Goal: Navigation & Orientation: Find specific page/section

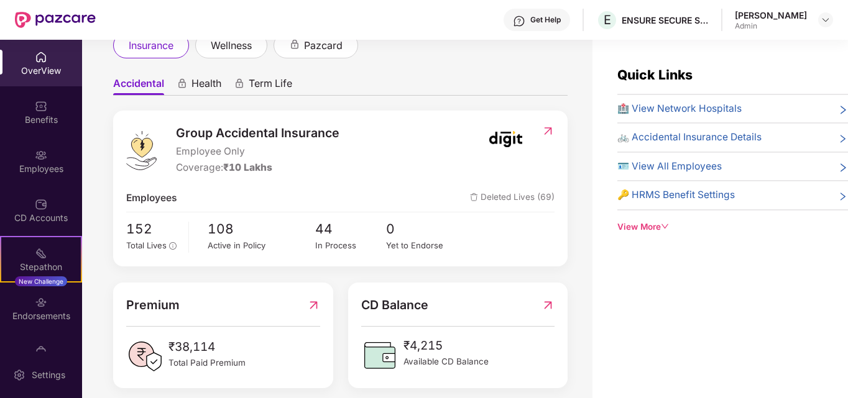
scroll to position [99, 0]
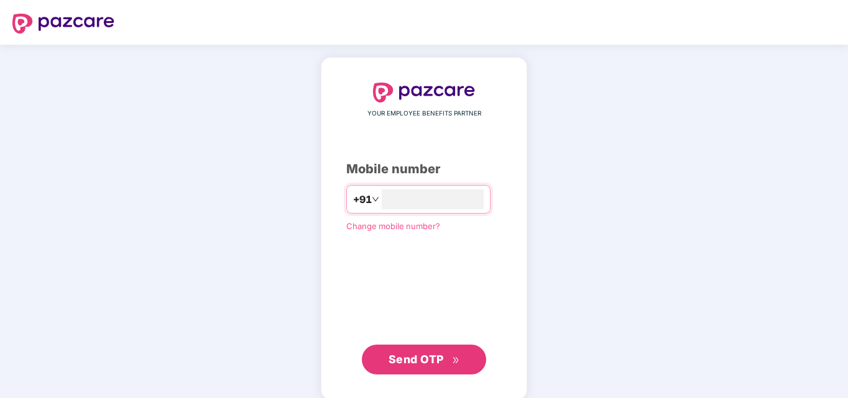
type input "**********"
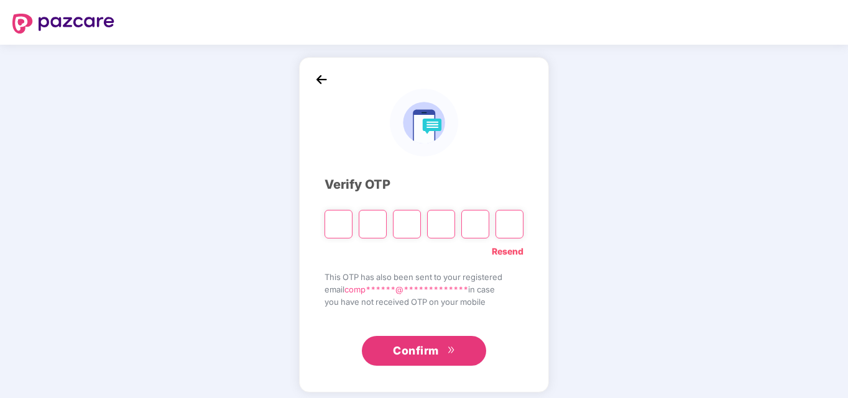
type input "*"
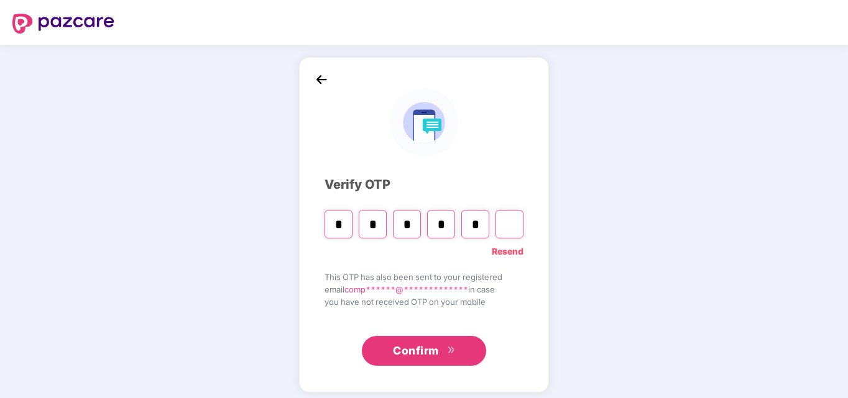
type input "*"
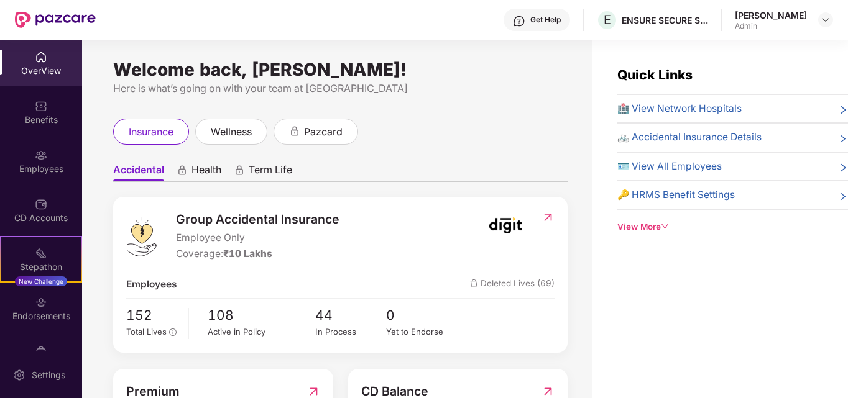
click at [648, 168] on span "🪪 View All Employees" at bounding box center [669, 166] width 104 height 15
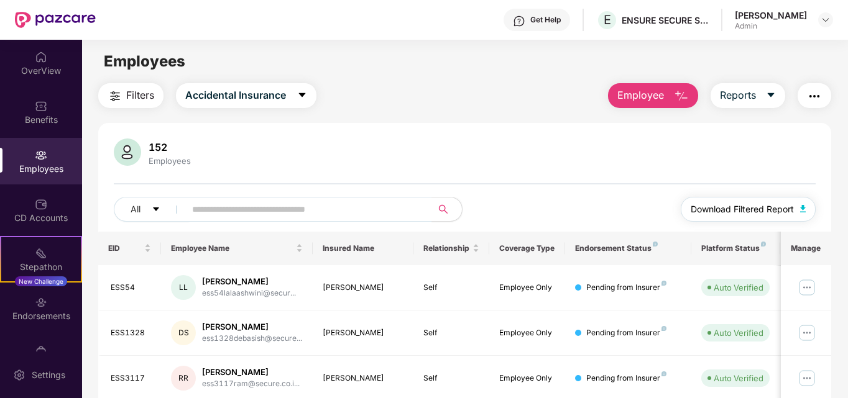
click at [708, 216] on button "Download Filtered Report" at bounding box center [748, 209] width 135 height 25
click at [410, 70] on div "Employees" at bounding box center [464, 62] width 765 height 24
click at [50, 65] on div "OverView" at bounding box center [41, 71] width 82 height 12
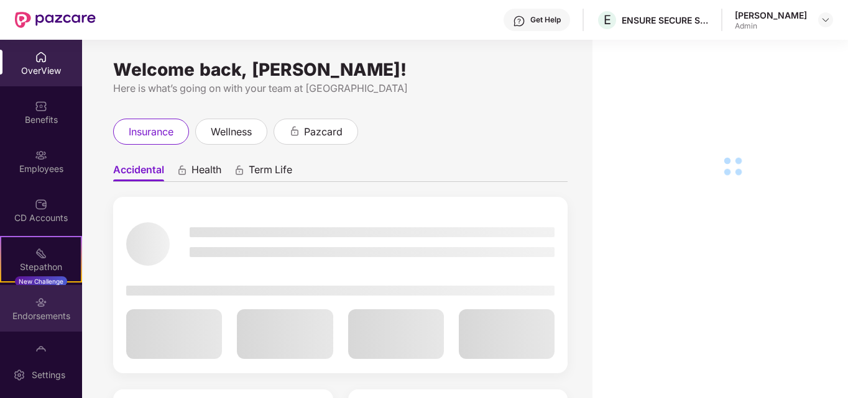
drag, startPoint x: 49, startPoint y: 297, endPoint x: 43, endPoint y: 307, distance: 11.7
click at [43, 307] on img at bounding box center [41, 302] width 12 height 12
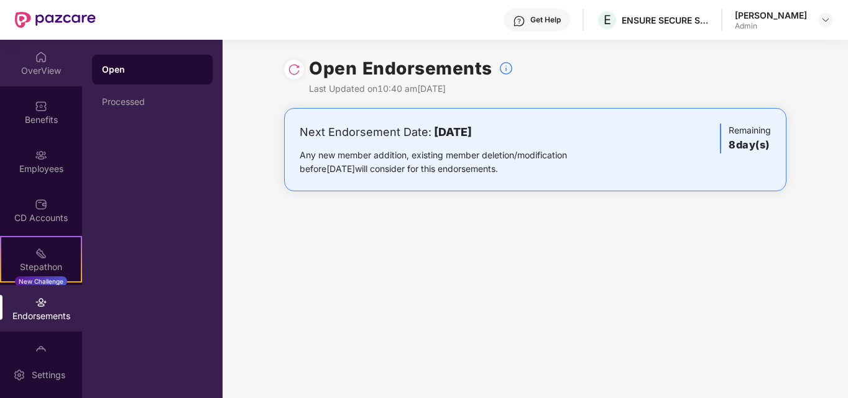
click at [48, 68] on div "OverView" at bounding box center [41, 71] width 82 height 12
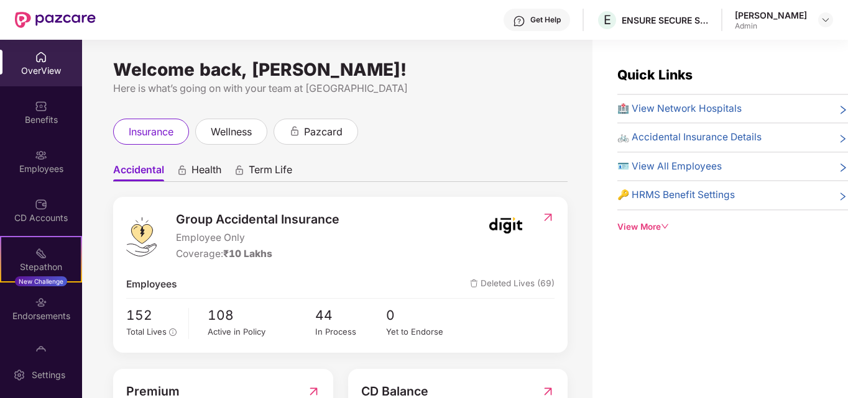
click at [416, 168] on ul "Accidental Health Term Life" at bounding box center [340, 169] width 454 height 25
click at [497, 132] on div "insurance wellness pazcard" at bounding box center [340, 132] width 454 height 26
